Goal: Task Accomplishment & Management: Use online tool/utility

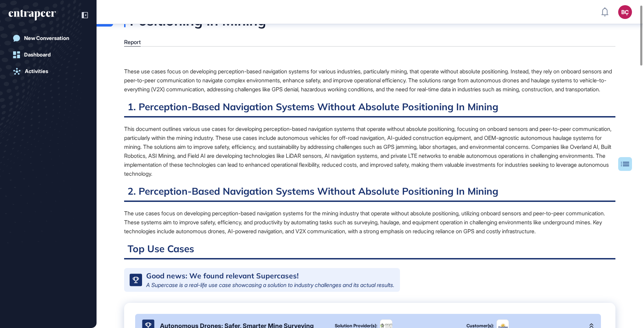
scroll to position [22, 0]
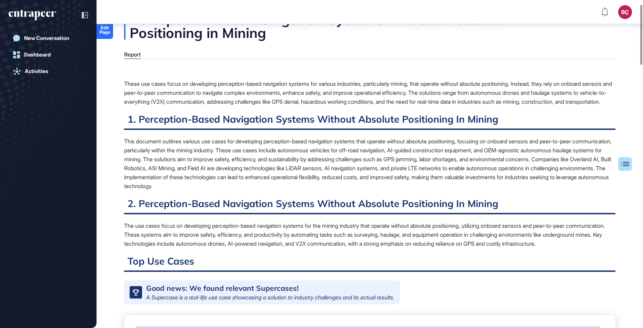
click at [178, 187] on div "This document outlines various use cases for developing perception-based naviga…" at bounding box center [369, 164] width 491 height 54
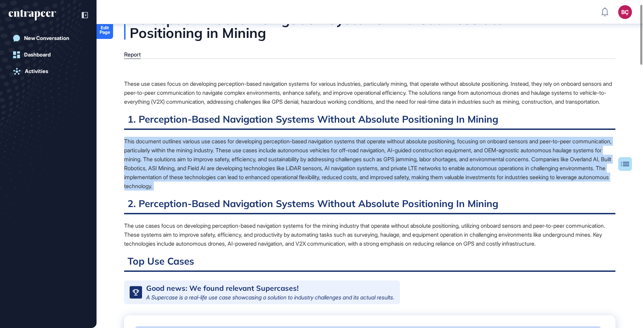
click at [178, 187] on div "This document outlines various use cases for developing perception-based naviga…" at bounding box center [369, 164] width 491 height 54
click at [192, 183] on div "This document outlines various use cases for developing perception-based naviga…" at bounding box center [369, 164] width 491 height 54
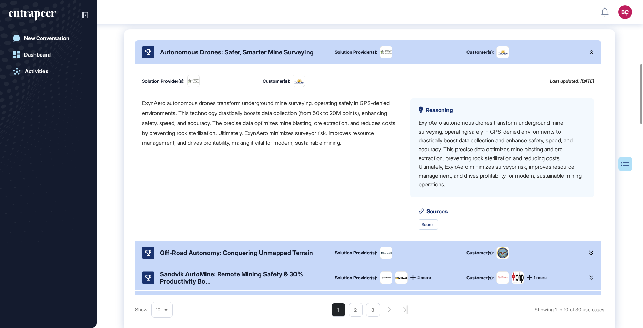
scroll to position [207, 0]
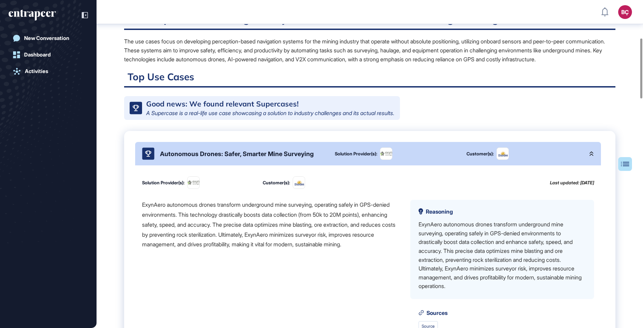
click at [202, 116] on div "A Supercase is a real-life use case showcasing a solution to industry challenge…" at bounding box center [270, 113] width 248 height 6
click at [202, 160] on div "Autonomous Drones: Safer, Smarter Mine Surveying" at bounding box center [233, 153] width 182 height 12
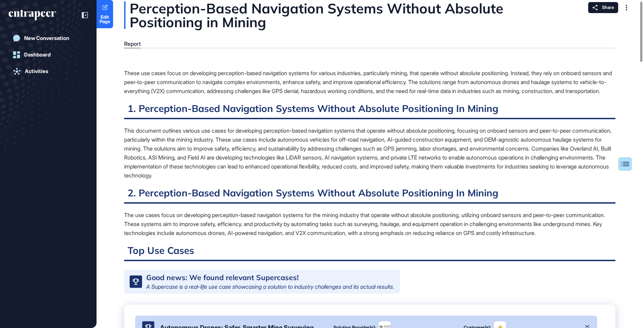
scroll to position [0, 0]
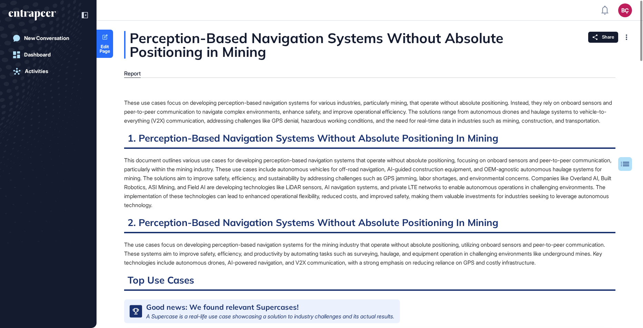
click at [190, 110] on div "These use cases focus on developing perception-based navigation systems for var…" at bounding box center [369, 111] width 491 height 27
click at [255, 45] on div "Perception-Based Navigation Systems Without Absolute Positioning in Mining" at bounding box center [369, 45] width 491 height 28
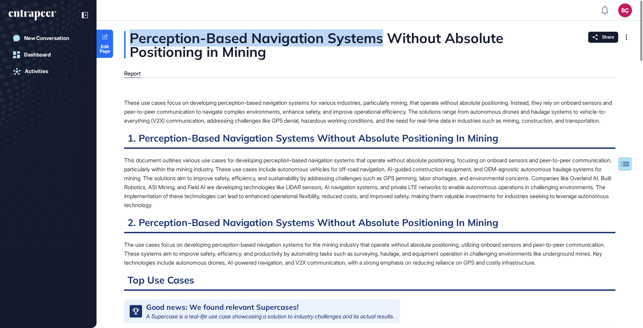
drag, startPoint x: 132, startPoint y: 38, endPoint x: 382, endPoint y: 43, distance: 249.9
click at [382, 43] on div "Perception-Based Navigation Systems Without Absolute Positioning in Mining" at bounding box center [369, 45] width 491 height 28
copy div "Perception-Based Navigation Systems"
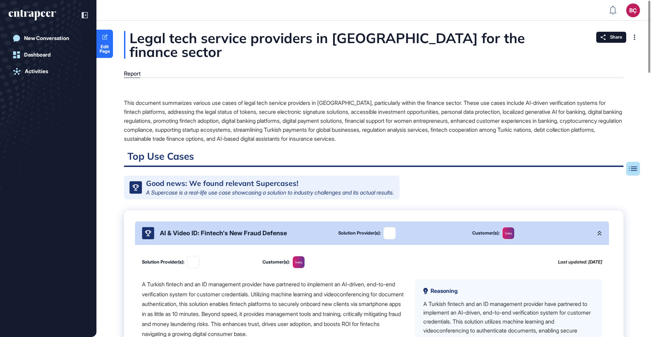
click at [249, 227] on div "AI & Video ID: Fintech's New Fraud Defense" at bounding box center [234, 233] width 185 height 12
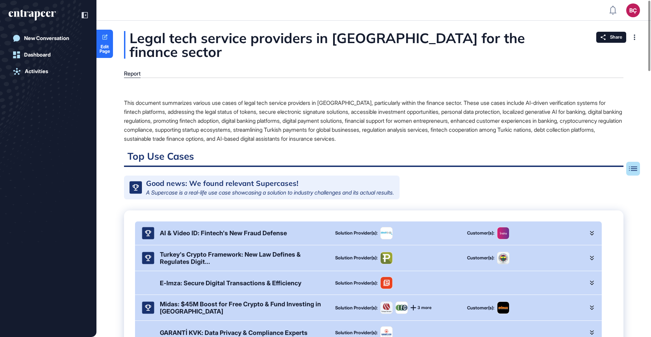
click at [185, 111] on div "This document summarizes various use cases of legal tech service providers in T…" at bounding box center [374, 120] width 500 height 45
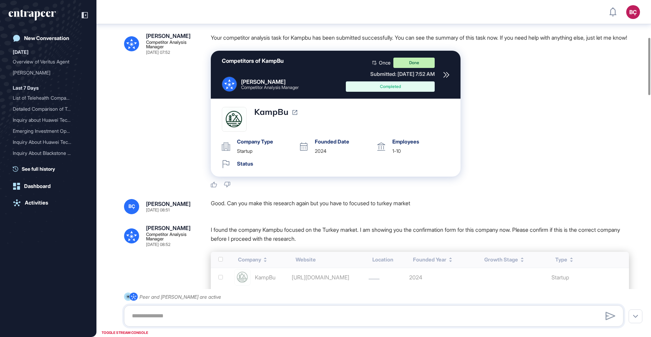
scroll to position [219, 0]
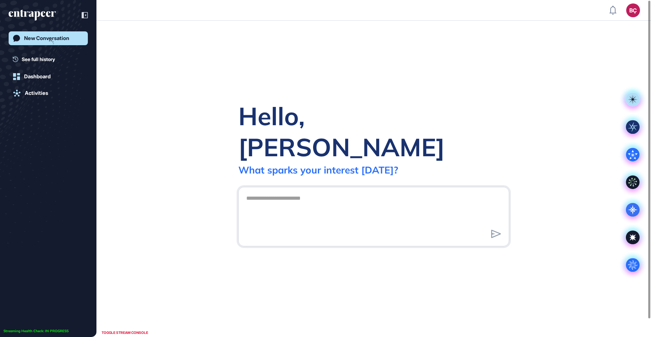
scroll to position [0, 0]
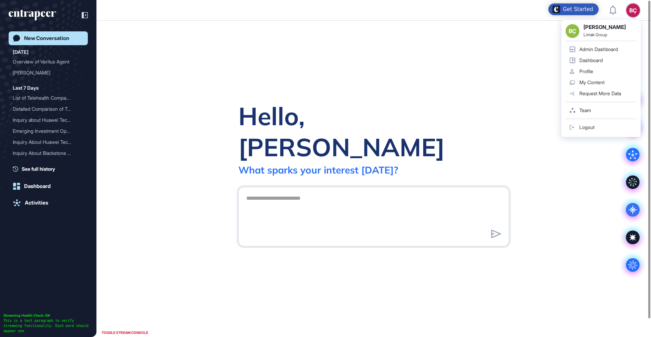
click at [612, 49] on div "Admin Dashboard" at bounding box center [599, 50] width 39 height 6
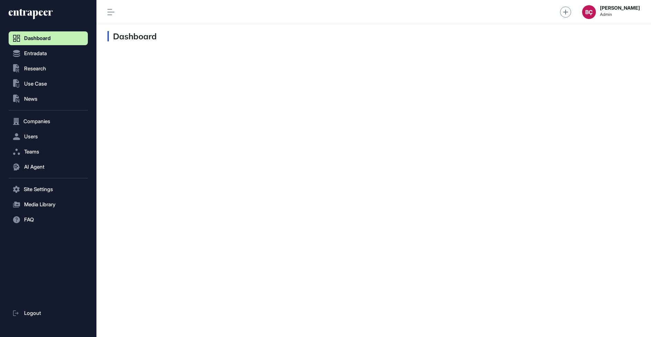
scroll to position [0, 0]
click at [53, 162] on button "AI Agent" at bounding box center [48, 167] width 79 height 14
click at [45, 189] on link "Messages" at bounding box center [50, 193] width 76 height 12
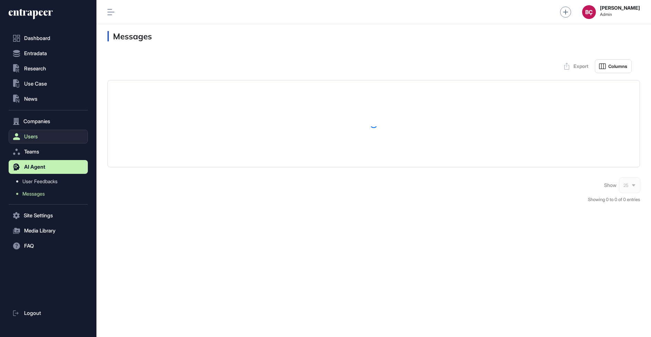
click at [28, 137] on span "Users" at bounding box center [31, 137] width 14 height 6
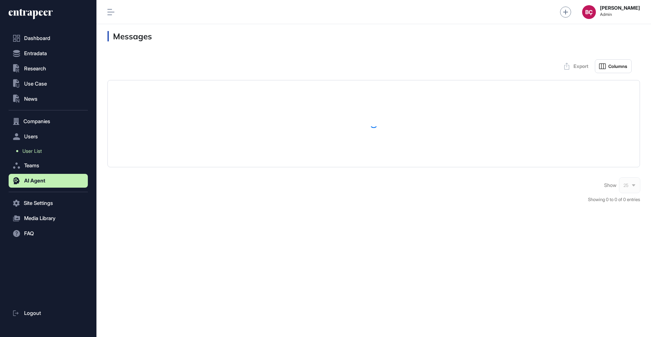
click at [29, 150] on span "User List" at bounding box center [31, 151] width 19 height 6
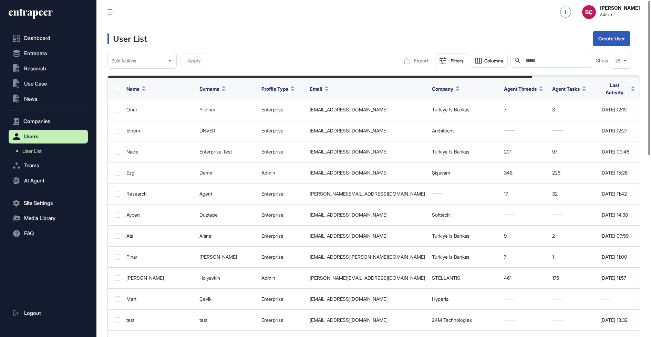
click at [538, 59] on input "text" at bounding box center [557, 61] width 64 height 6
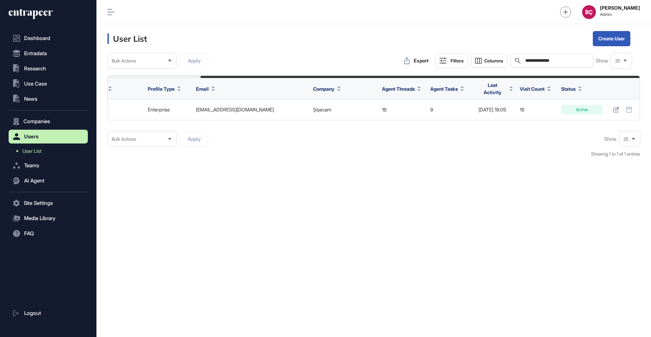
scroll to position [0, 112]
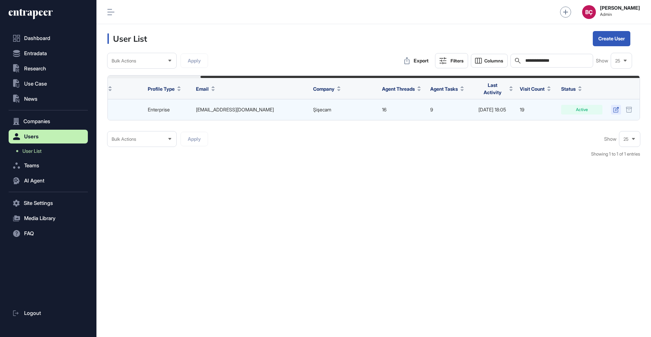
type input "**********"
click at [615, 107] on icon at bounding box center [616, 110] width 6 height 6
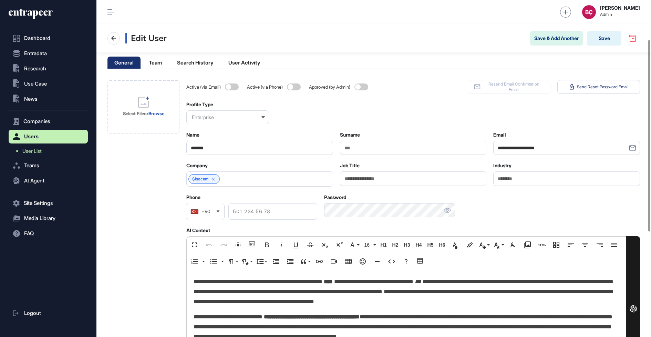
scroll to position [69, 0]
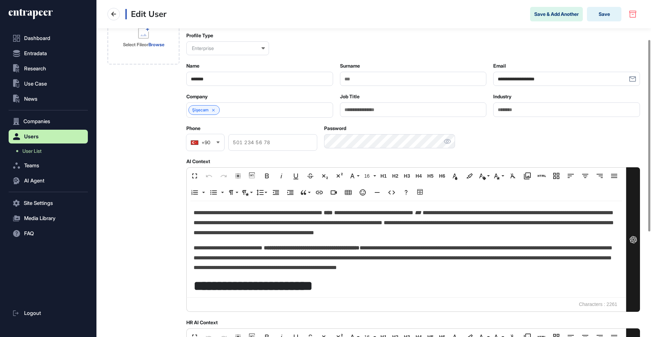
click at [268, 231] on p "**********" at bounding box center [404, 223] width 421 height 30
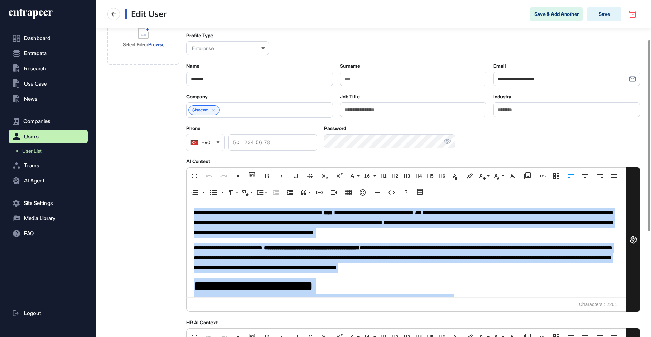
copy div "**********"
click at [267, 231] on p "**********" at bounding box center [404, 223] width 421 height 30
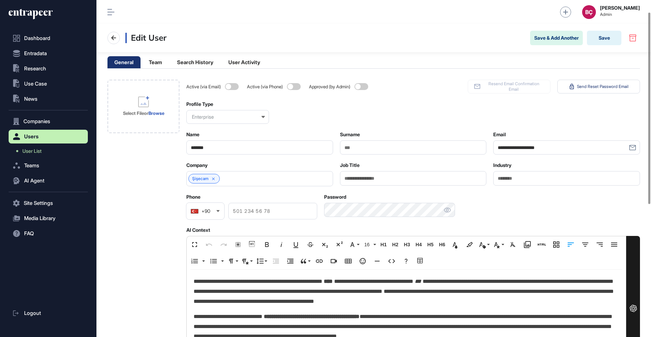
scroll to position [0, 0]
click at [38, 152] on span "User List" at bounding box center [31, 151] width 19 height 6
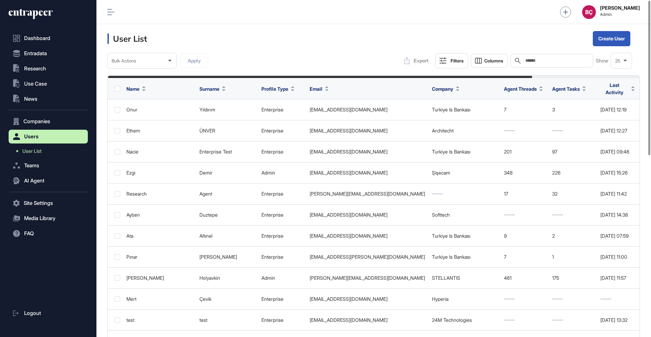
click at [19, 5] on div "Dashboard Entradata .st0{fill:currentColor} Research .st0{fill:currentColor} Us…" at bounding box center [48, 168] width 96 height 337
click at [28, 12] on icon at bounding box center [28, 12] width 39 height 5
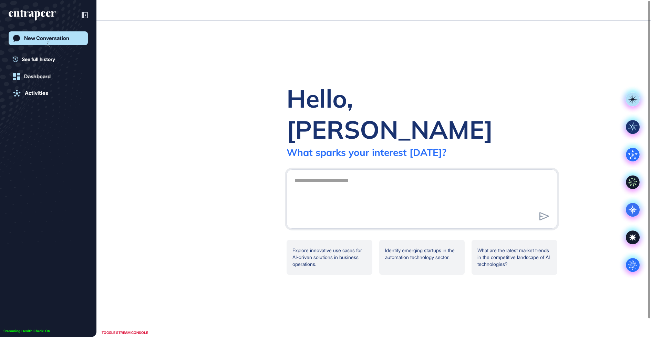
scroll to position [0, 0]
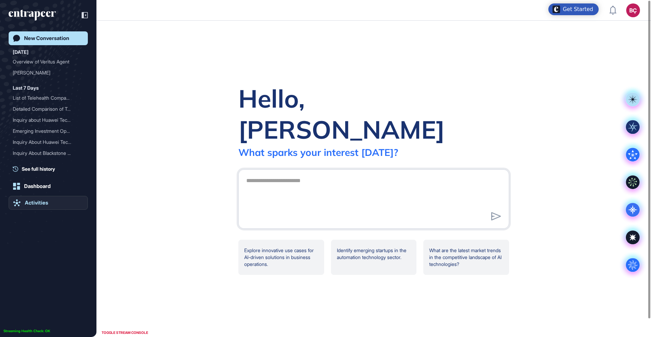
click at [44, 206] on link "Activities" at bounding box center [48, 203] width 79 height 14
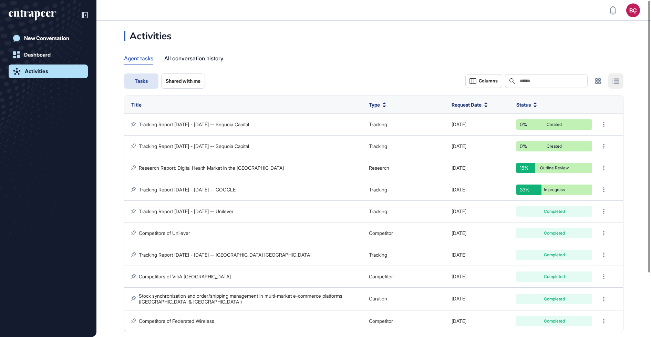
click at [46, 16] on icon "entrapeer-logo" at bounding box center [32, 15] width 47 height 11
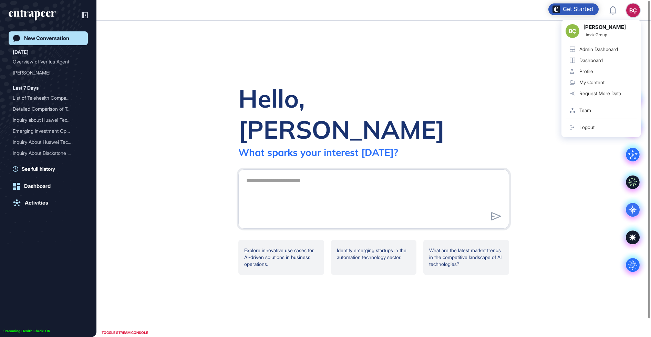
click at [604, 50] on div "Admin Dashboard" at bounding box center [599, 50] width 39 height 6
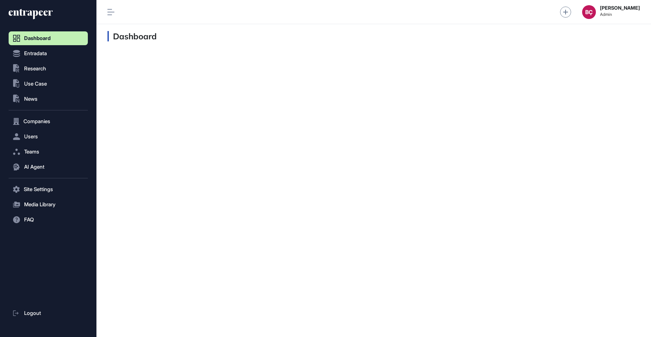
scroll to position [0, 0]
click at [33, 68] on span "Research" at bounding box center [35, 69] width 22 height 6
click at [39, 69] on span "Research" at bounding box center [35, 69] width 22 height 6
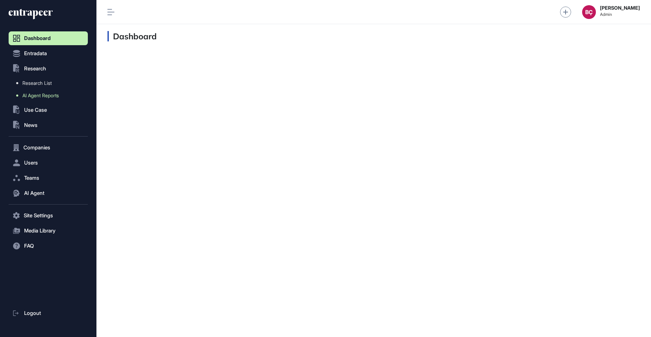
click at [34, 92] on link "AI Agent Reports" at bounding box center [50, 95] width 76 height 12
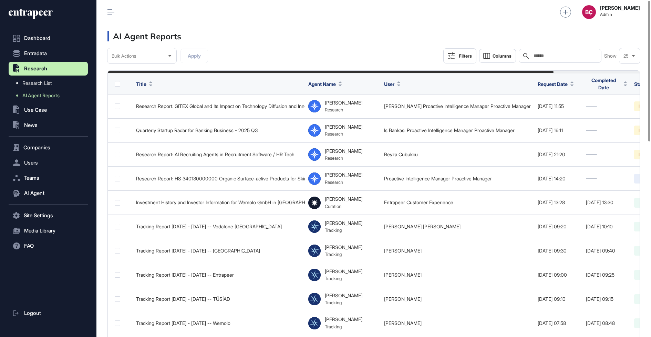
click at [557, 50] on div "Search" at bounding box center [560, 56] width 83 height 14
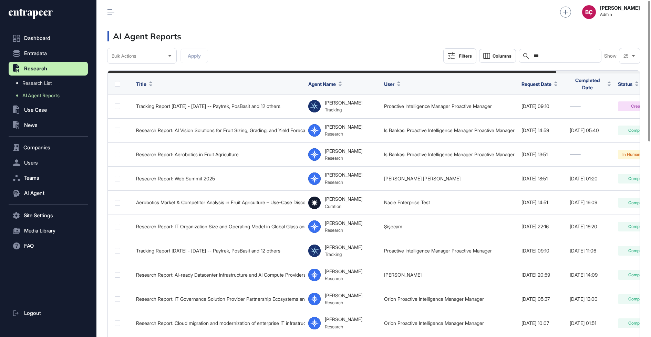
type input "**"
click at [29, 16] on icon at bounding box center [31, 14] width 44 height 11
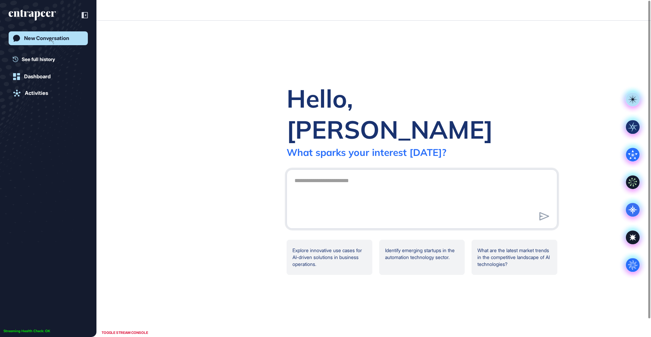
scroll to position [0, 0]
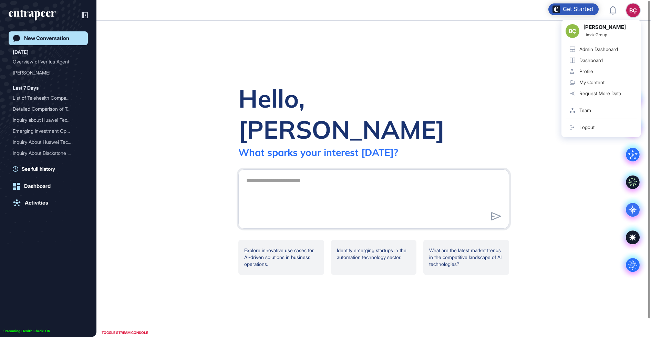
click at [319, 35] on div "Hello, Beril What sparks your interest today? .cls-2{fill:#fff} Explore innovat…" at bounding box center [373, 179] width 555 height 316
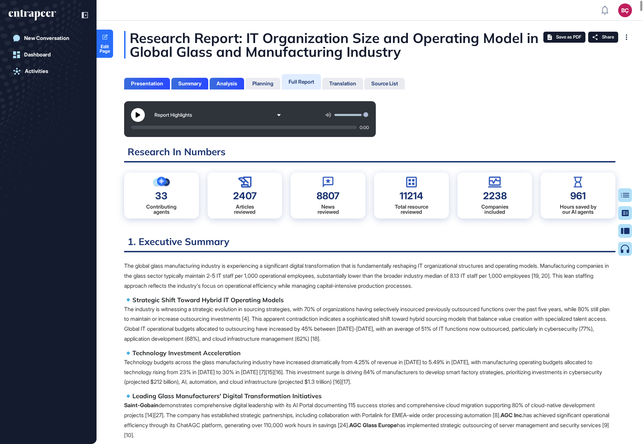
scroll to position [410, 2]
click at [229, 336] on p "Technology budgets across the glass manufacturing industry have increased drama…" at bounding box center [369, 373] width 491 height 30
drag, startPoint x: 127, startPoint y: 116, endPoint x: 132, endPoint y: 116, distance: 5.2
click at [127, 116] on div "Report Highlights 0:00" at bounding box center [250, 119] width 252 height 36
click at [143, 115] on button at bounding box center [138, 115] width 14 height 14
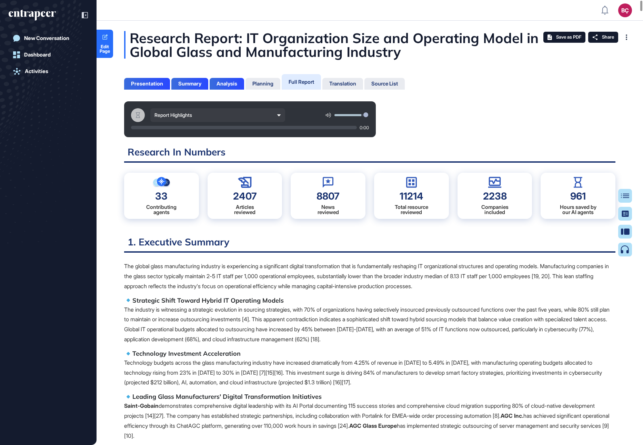
click at [276, 118] on div "Report Highlights" at bounding box center [217, 115] width 135 height 14
click at [277, 116] on icon at bounding box center [279, 115] width 4 height 4
click at [140, 118] on button at bounding box center [138, 115] width 14 height 14
click at [232, 84] on div "Analysis" at bounding box center [226, 84] width 21 height 6
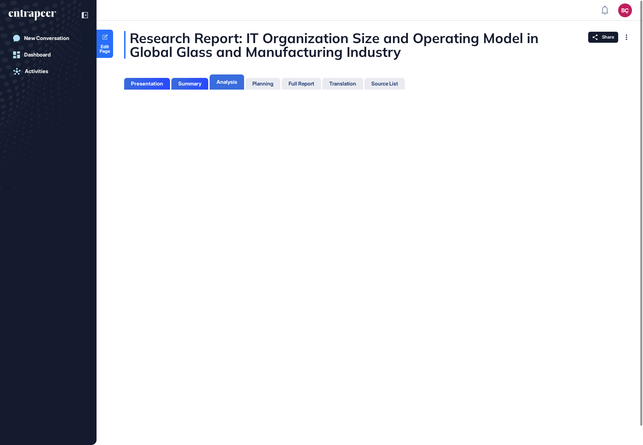
scroll to position [3, 0]
click at [308, 83] on div "Full Report" at bounding box center [300, 84] width 25 height 6
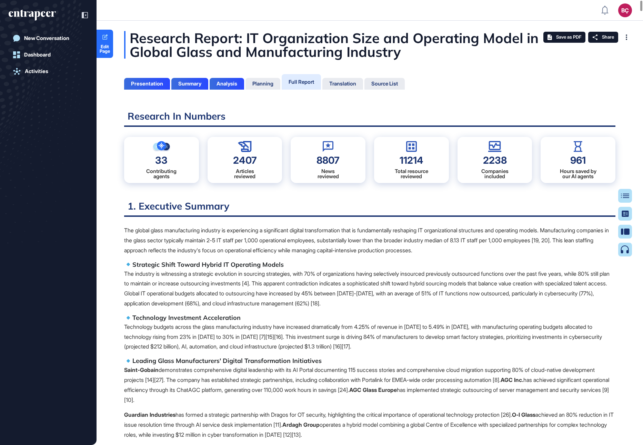
scroll to position [410, 2]
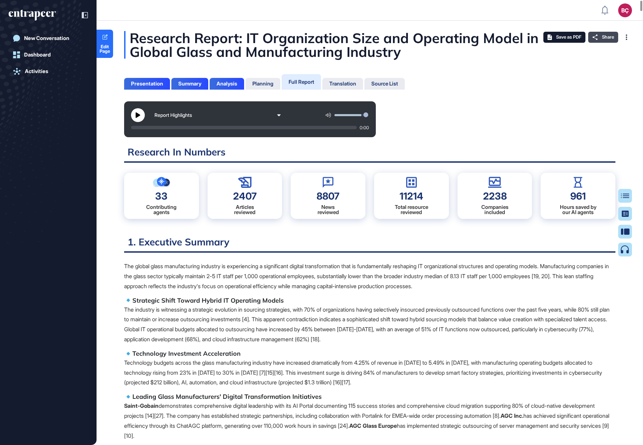
click at [601, 35] on div "Share" at bounding box center [603, 37] width 30 height 11
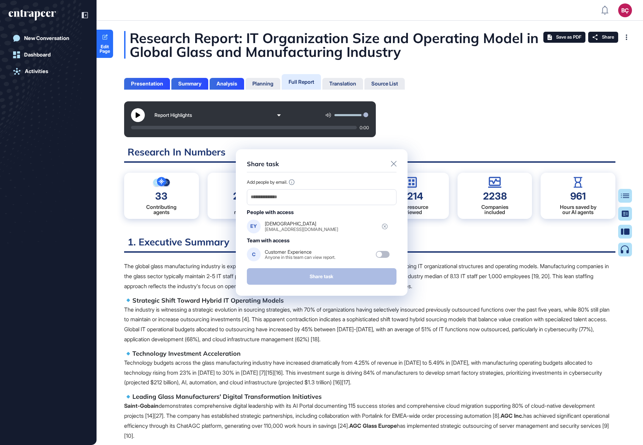
click at [392, 162] on icon at bounding box center [394, 164] width 6 height 6
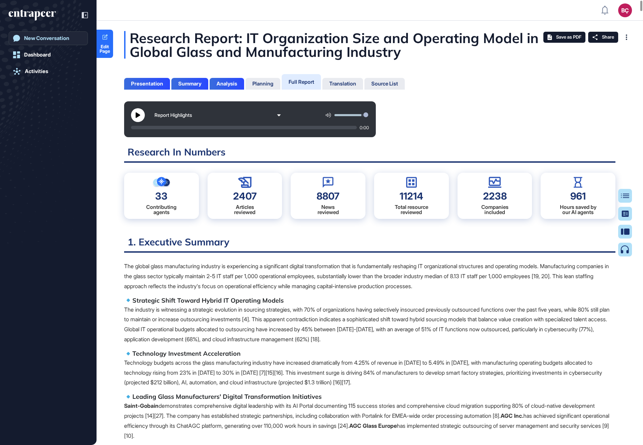
click at [36, 40] on div "New Conversation" at bounding box center [46, 38] width 45 height 6
click at [59, 40] on div "New Conversation" at bounding box center [46, 38] width 45 height 6
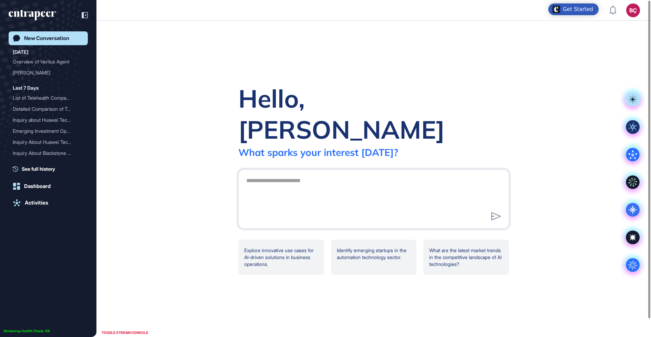
scroll to position [0, 0]
